Goal: Navigation & Orientation: Find specific page/section

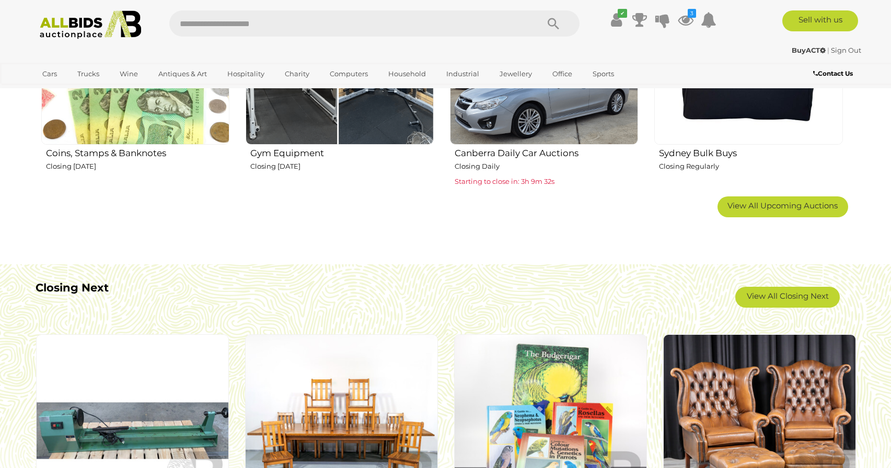
scroll to position [784, 0]
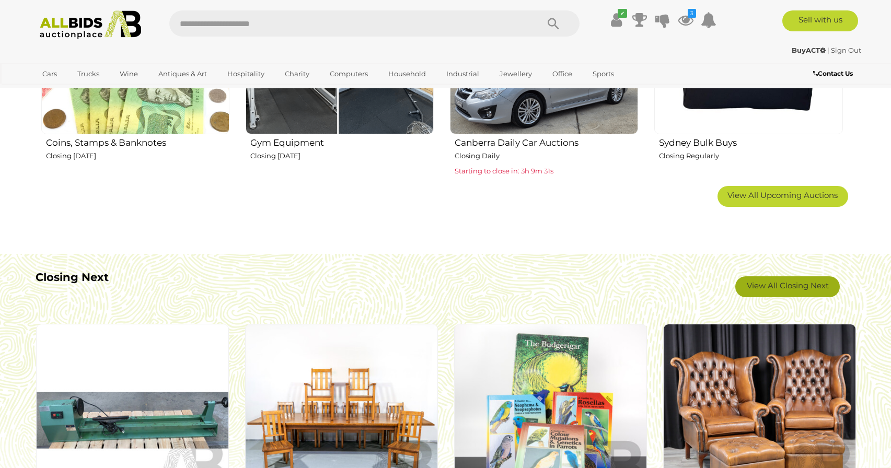
click at [775, 287] on link "View All Closing Next" at bounding box center [787, 286] width 105 height 21
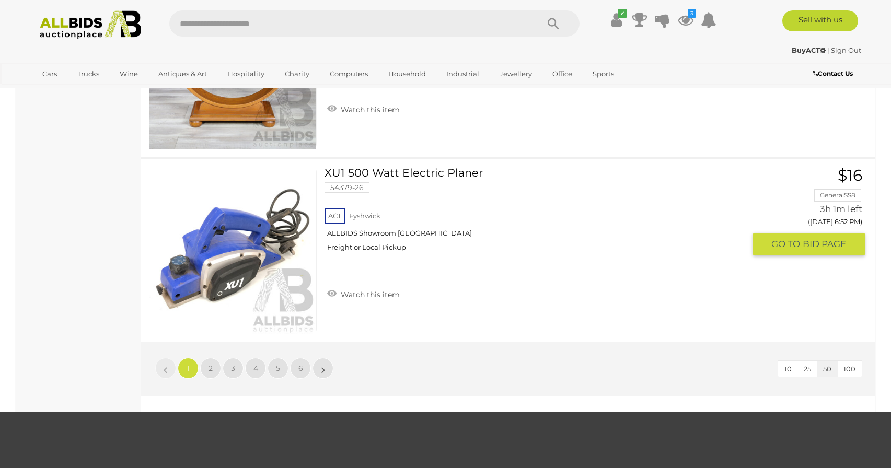
scroll to position [9056, 0]
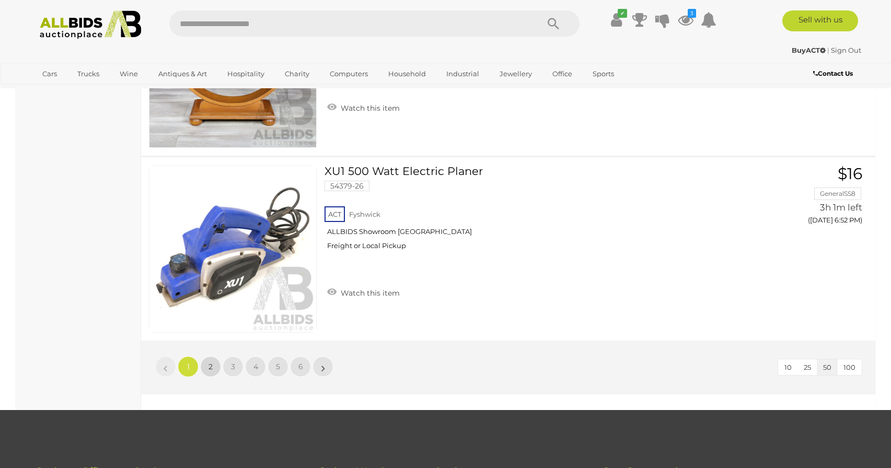
click at [205, 367] on link "2" at bounding box center [210, 366] width 21 height 21
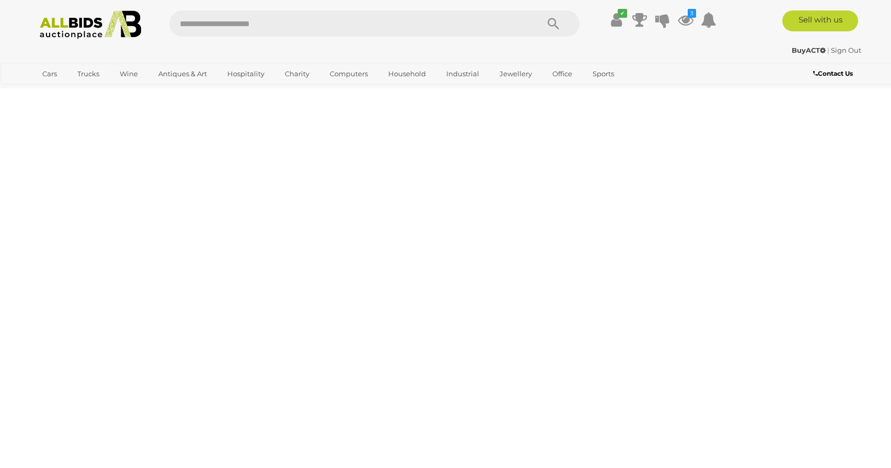
scroll to position [36, 0]
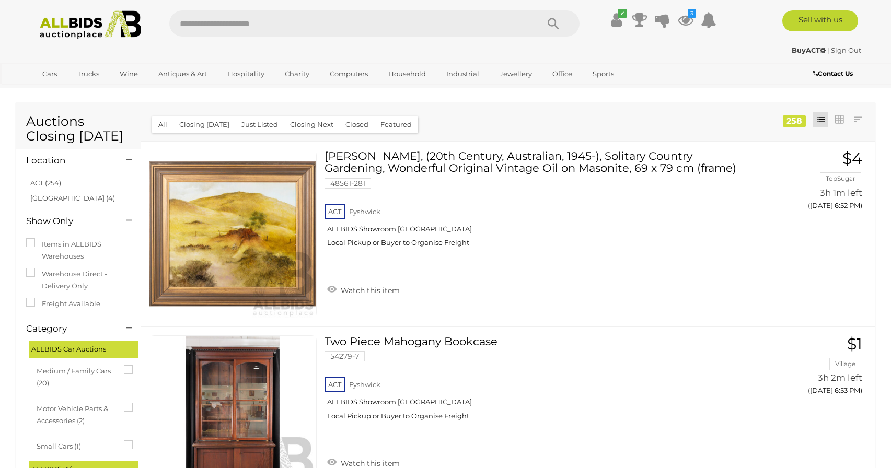
scroll to position [36, 0]
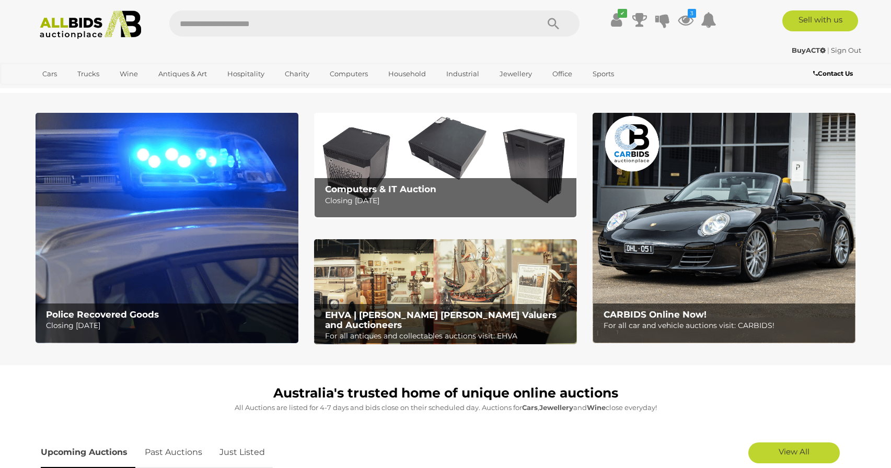
scroll to position [784, 0]
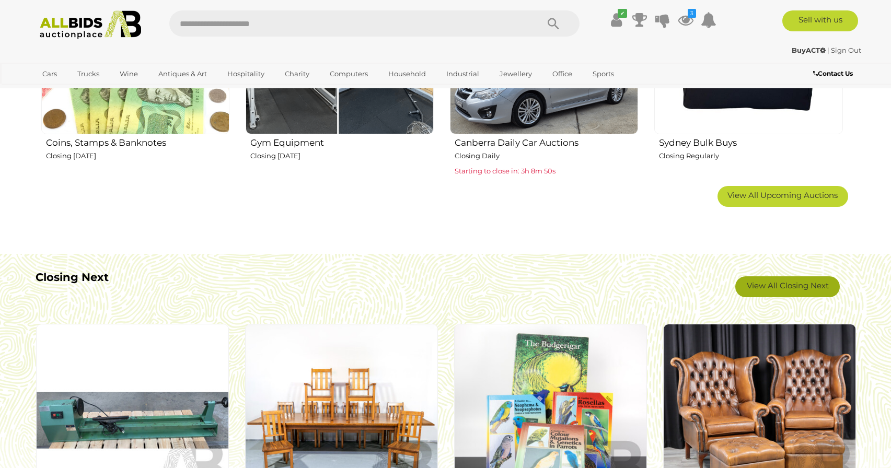
click at [778, 285] on link "View All Closing Next" at bounding box center [787, 286] width 105 height 21
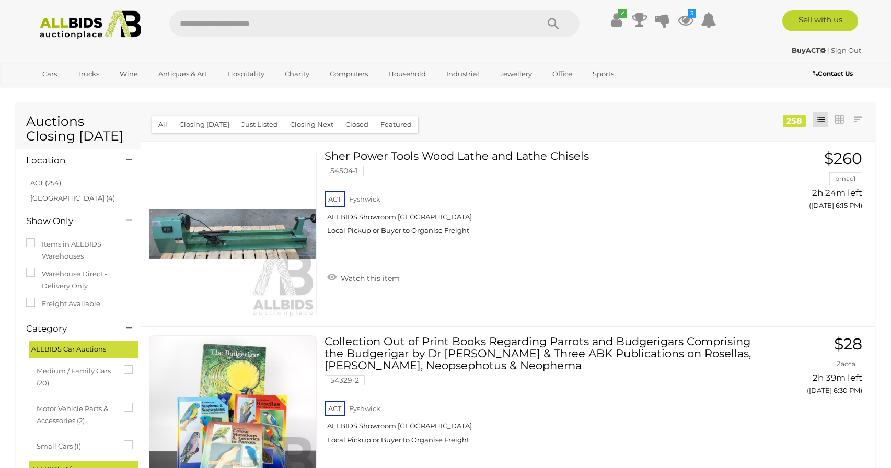
scroll to position [6709, 0]
